Goal: Browse casually: Explore the website without a specific task or goal

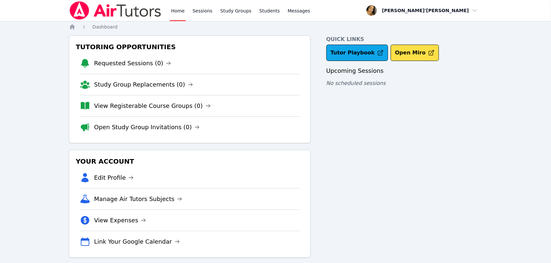
click at [45, 10] on nav "Home Sessions Study Groups Students Messages Open user menu Lee'Tayna Hostick O…" at bounding box center [275, 10] width 551 height 21
